Goal: Transaction & Acquisition: Purchase product/service

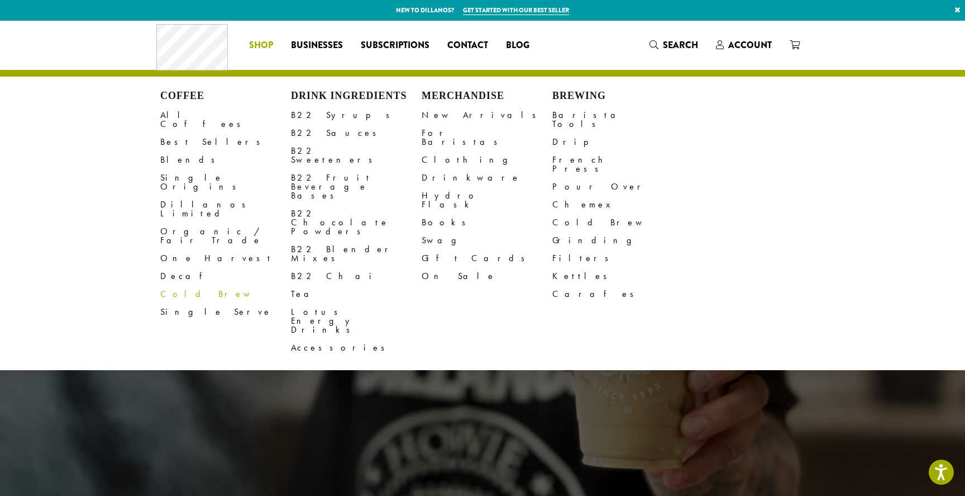
click at [178, 285] on link "Cold Brew" at bounding box center [225, 294] width 131 height 18
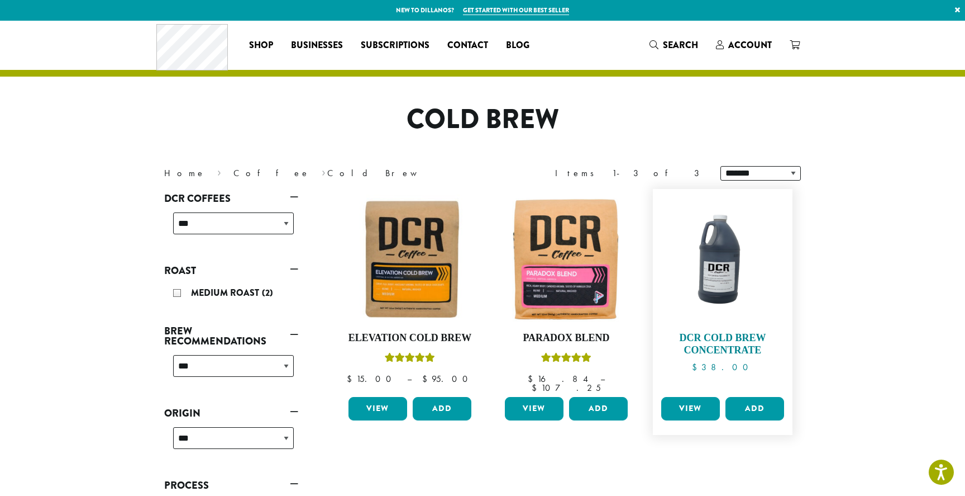
click at [726, 347] on h4 "DCR Cold Brew Concentrate" at bounding box center [723, 344] width 129 height 24
click at [415, 255] on img at bounding box center [410, 258] width 129 height 129
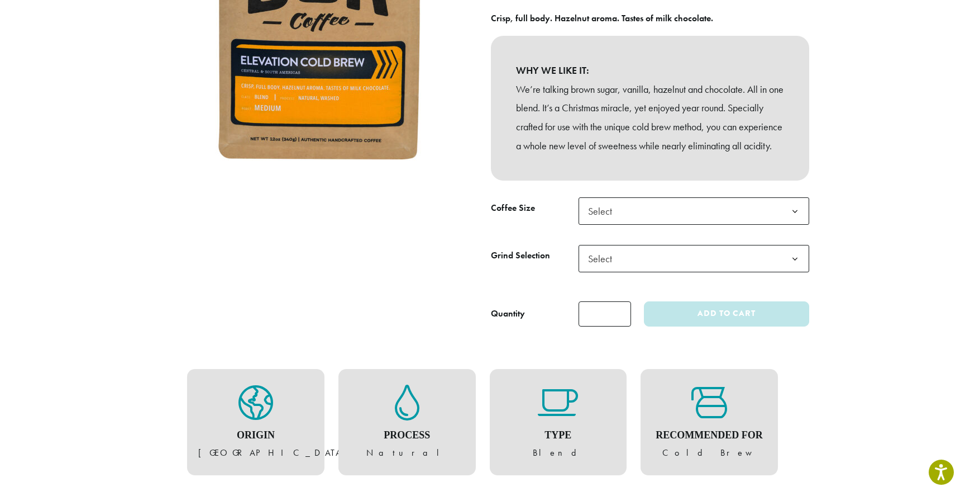
scroll to position [234, 0]
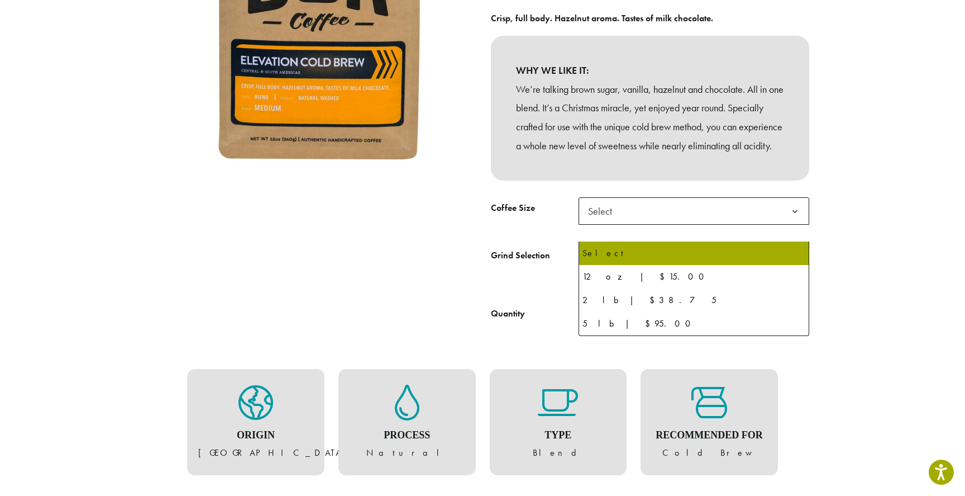
click at [797, 225] on b at bounding box center [795, 211] width 27 height 27
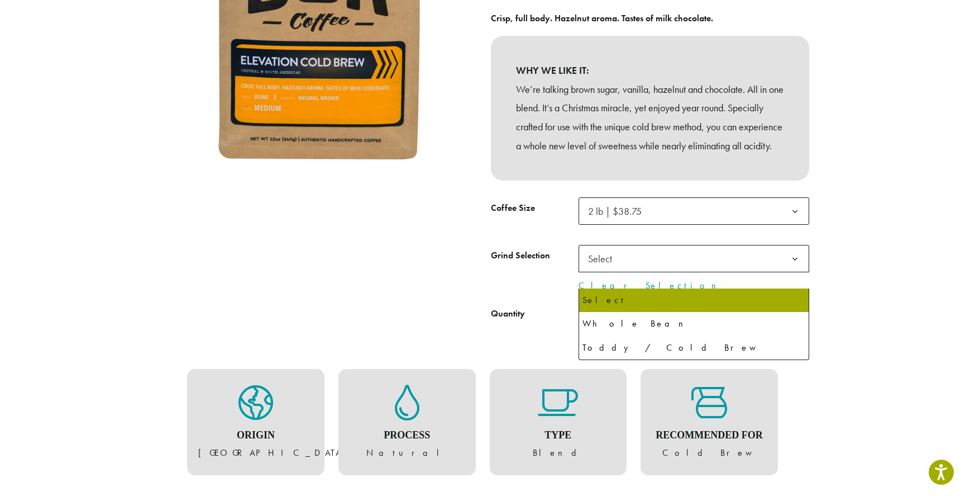
click at [800, 273] on b at bounding box center [795, 258] width 27 height 27
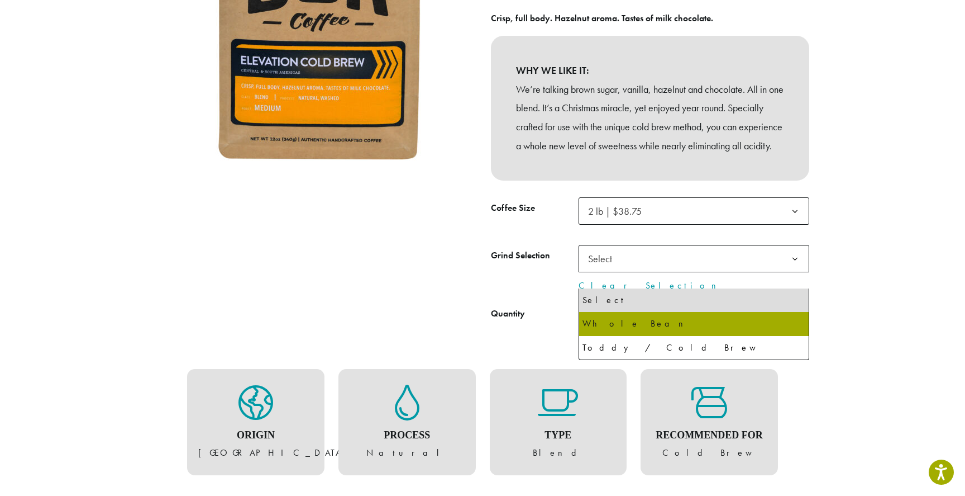
select select "**********"
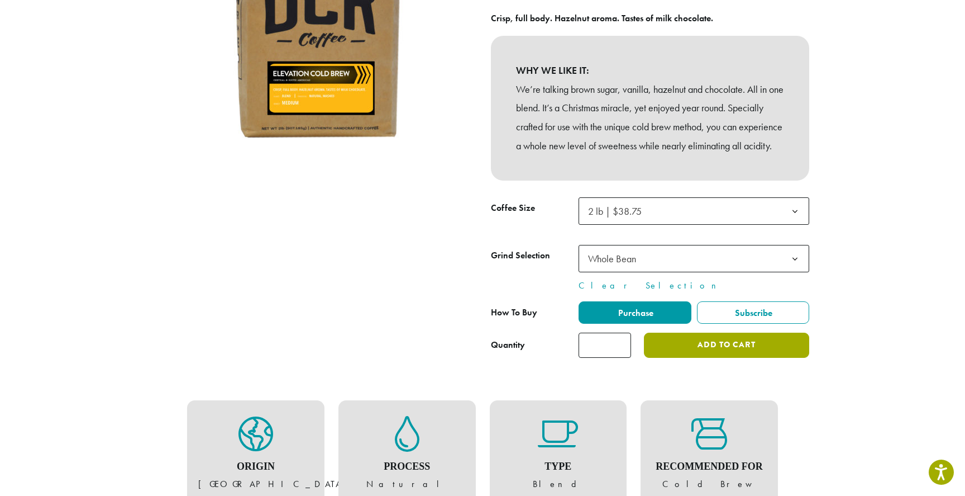
click at [709, 358] on button "Add to cart" at bounding box center [726, 344] width 165 height 25
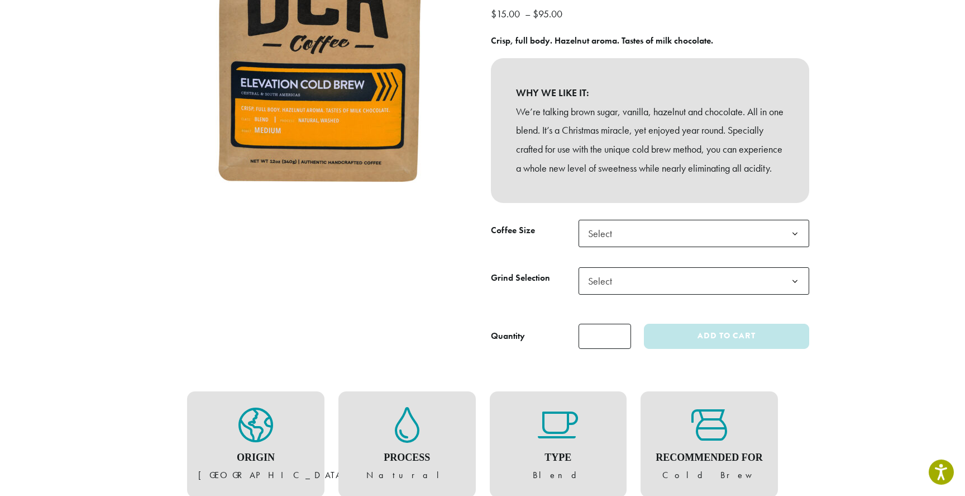
scroll to position [212, 0]
click at [794, 247] on b at bounding box center [795, 233] width 27 height 27
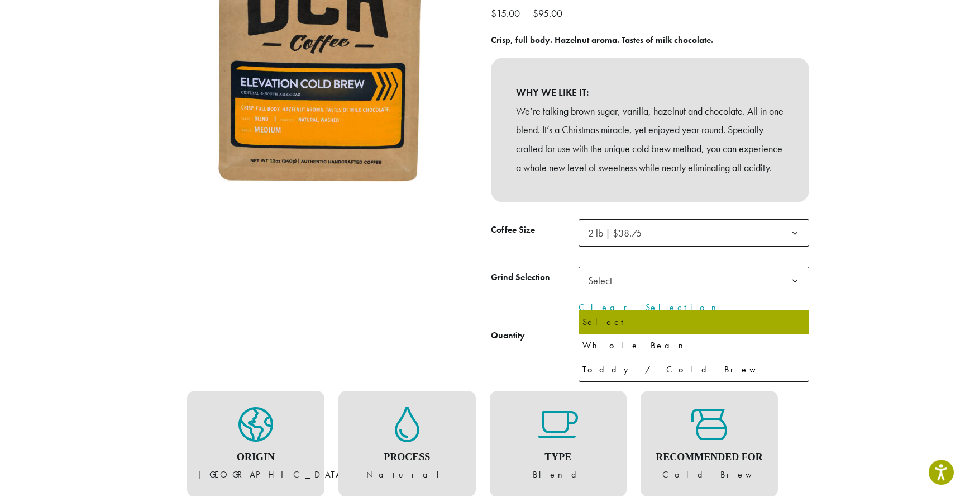
click at [797, 294] on b at bounding box center [795, 280] width 27 height 27
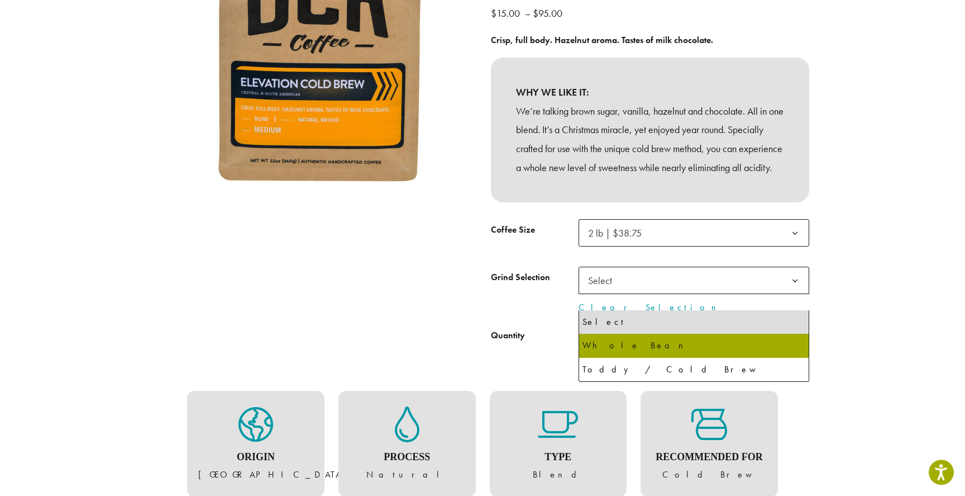
select select "**********"
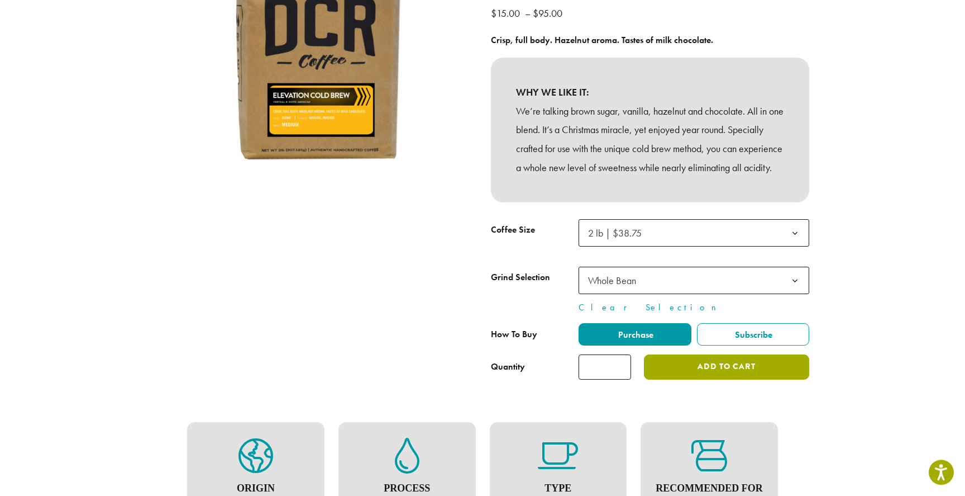
click at [747, 379] on button "Add to cart" at bounding box center [726, 366] width 165 height 25
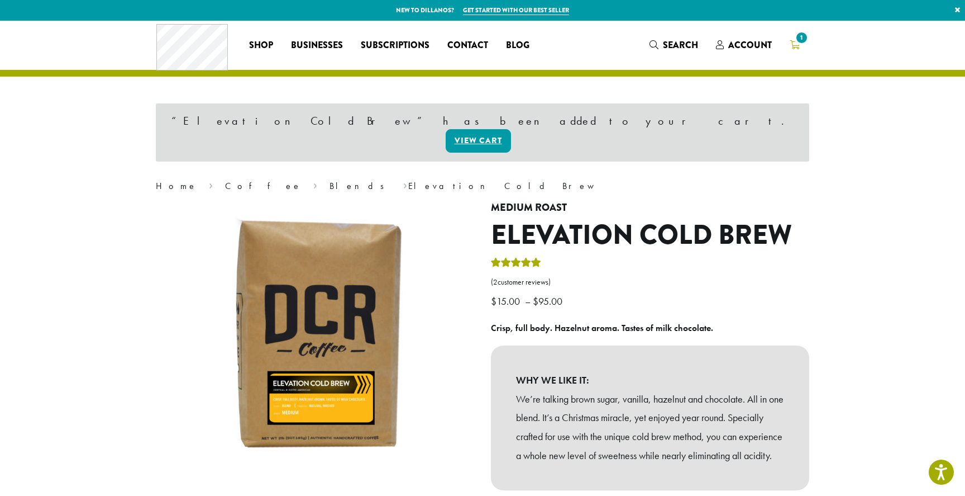
click at [800, 44] on span "1" at bounding box center [802, 37] width 15 height 15
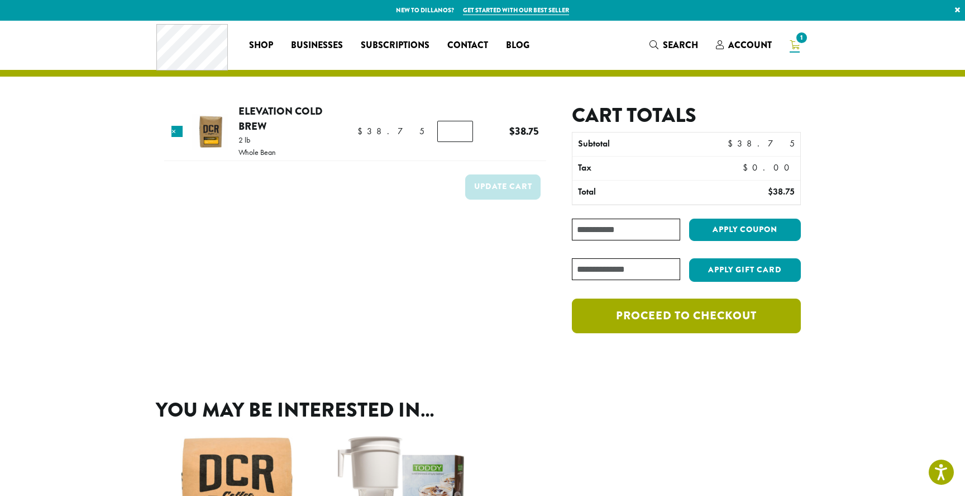
click at [692, 320] on link "Proceed to checkout" at bounding box center [686, 315] width 229 height 35
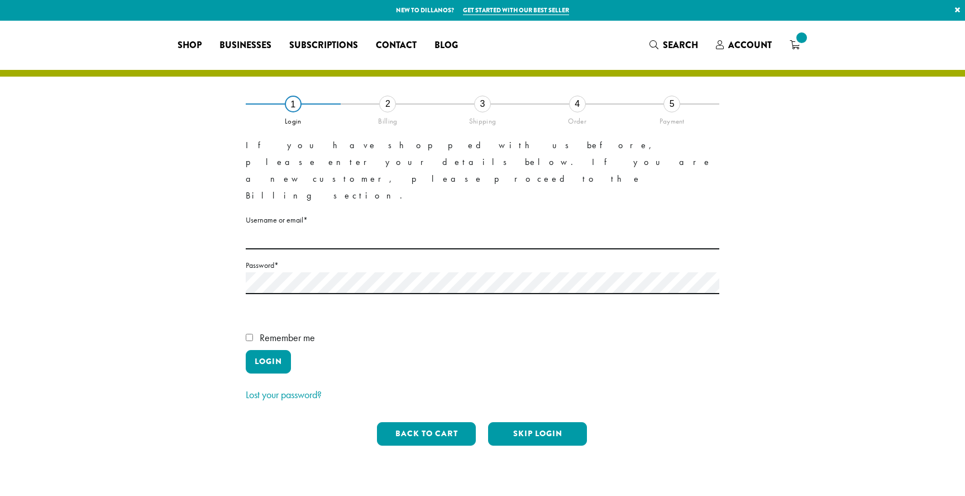
select select "**"
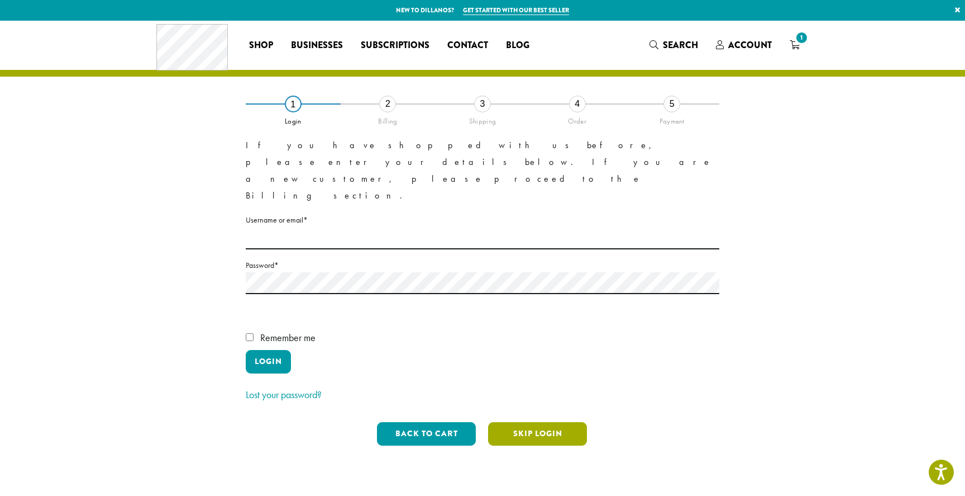
click at [566, 422] on button "Skip Login" at bounding box center [537, 433] width 99 height 23
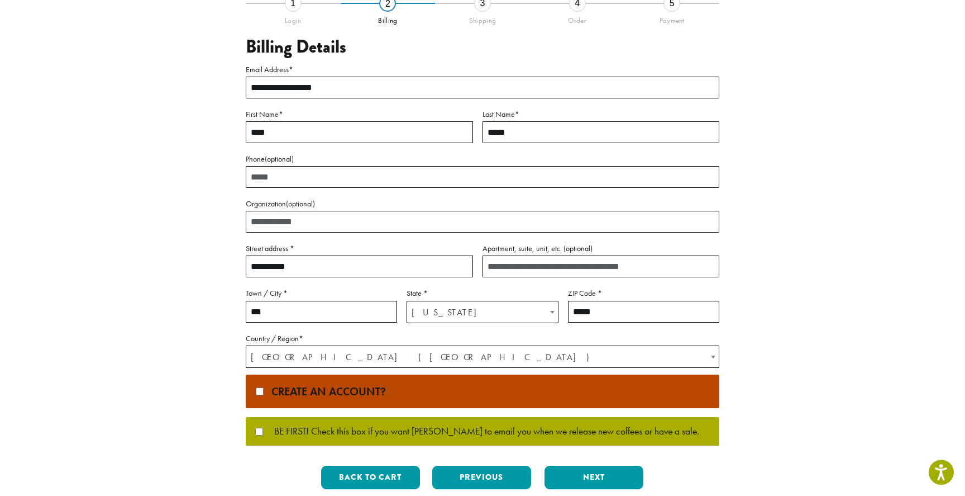
scroll to position [118, 0]
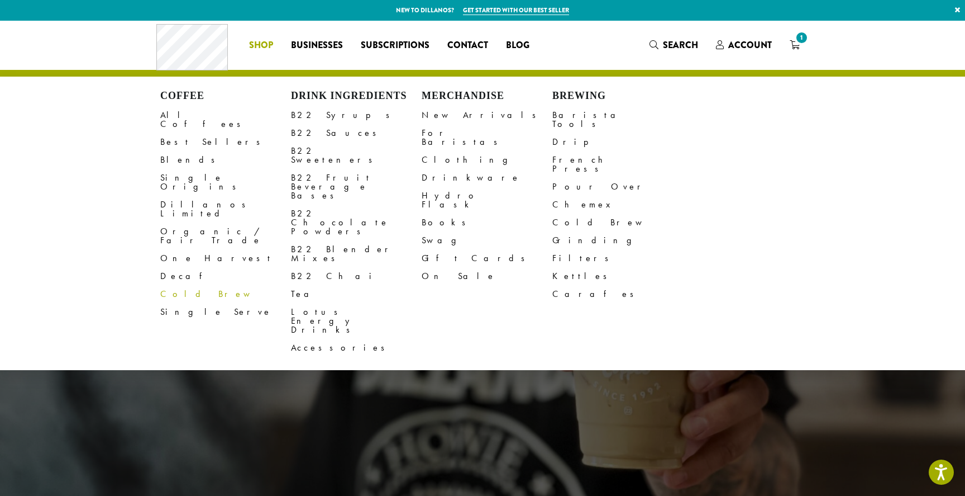
click at [196, 285] on link "Cold Brew" at bounding box center [225, 294] width 131 height 18
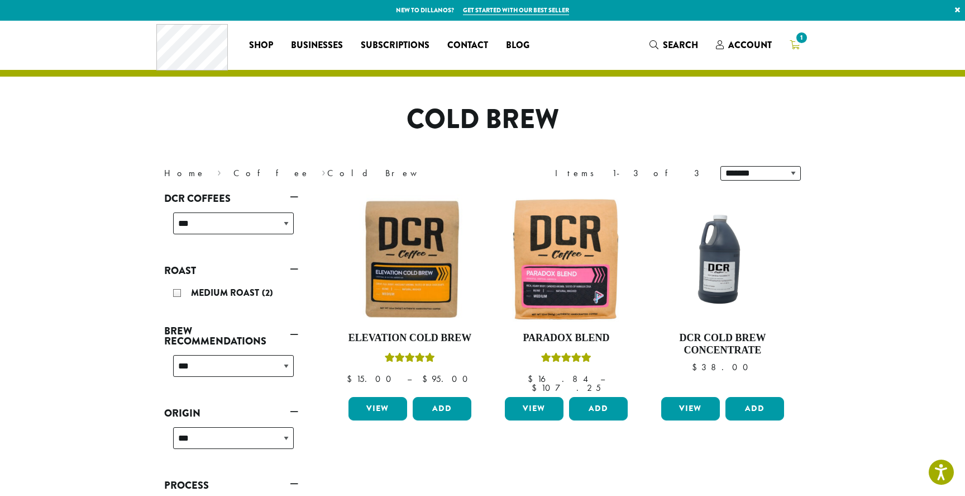
click at [795, 44] on icon "1" at bounding box center [795, 44] width 10 height 9
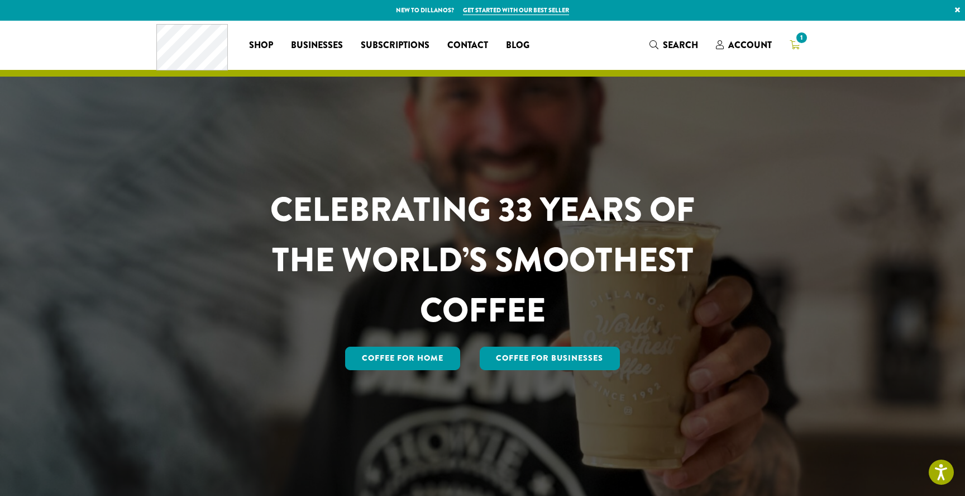
click at [792, 38] on link "1" at bounding box center [795, 45] width 28 height 18
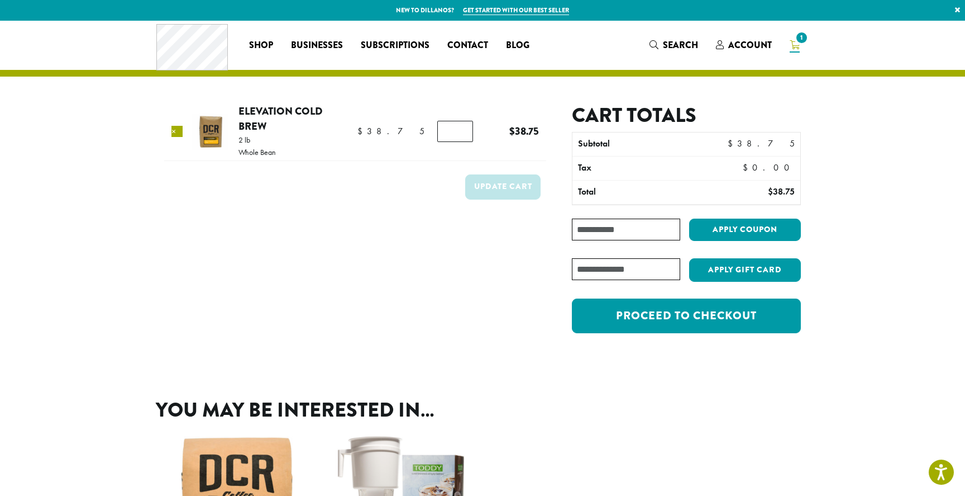
click at [181, 132] on link "×" at bounding box center [177, 131] width 11 height 11
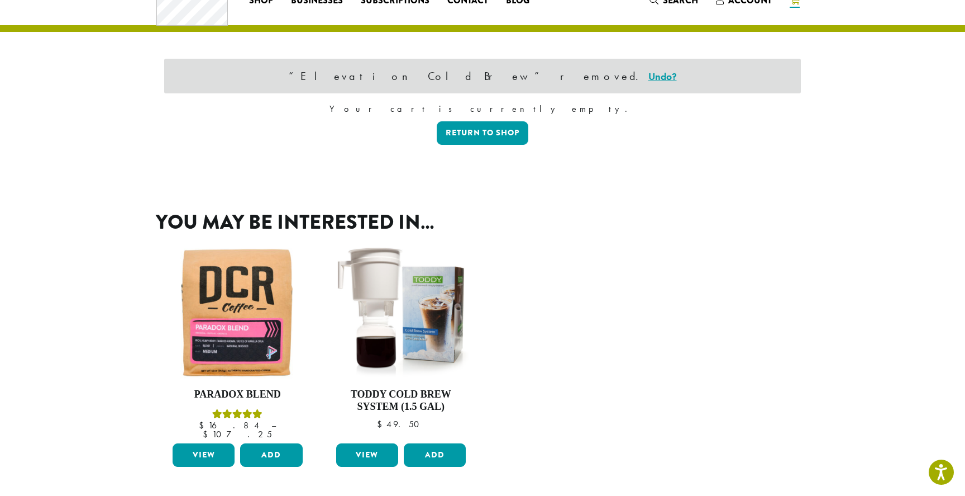
scroll to position [47, 0]
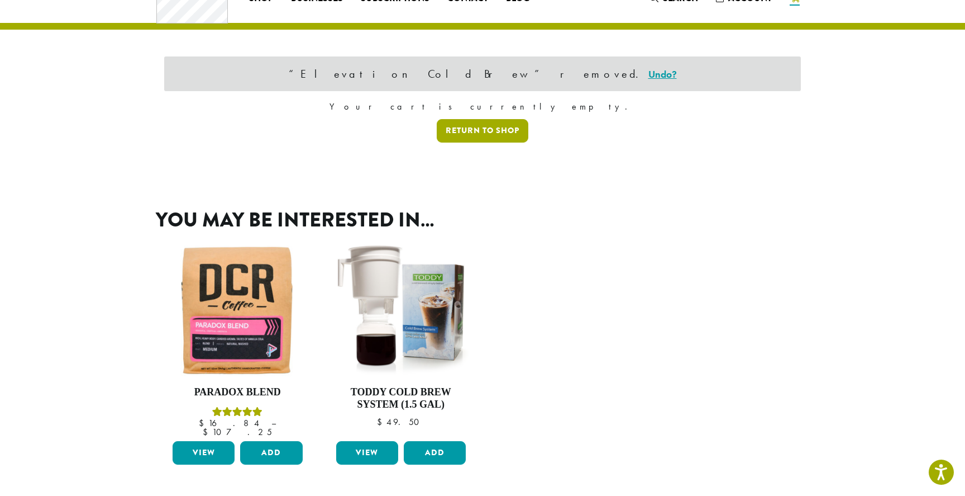
click at [521, 141] on link "Return to shop" at bounding box center [483, 130] width 92 height 23
